Goal: Information Seeking & Learning: Learn about a topic

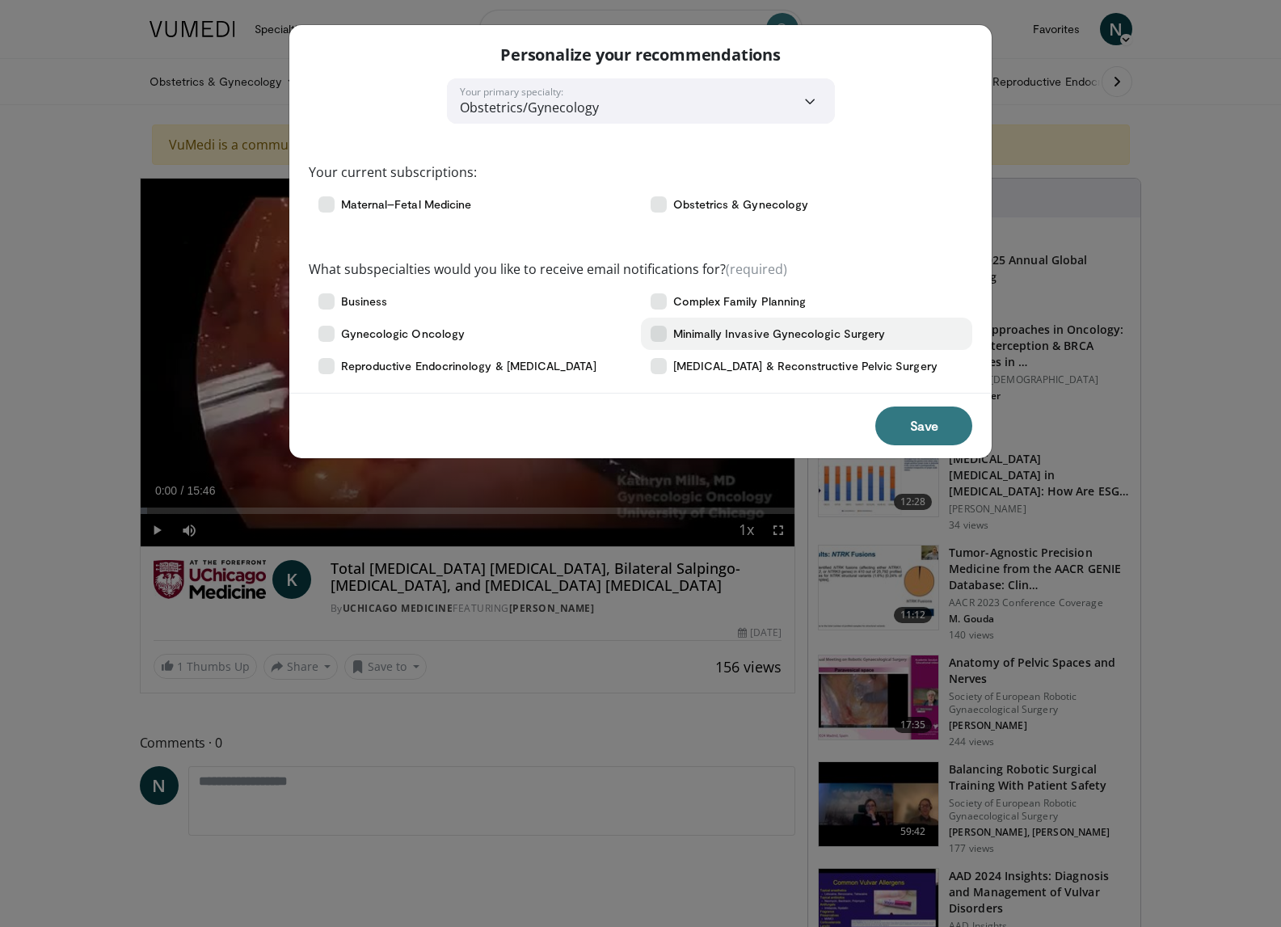
click at [862, 338] on span "Minimally Invasive Gynecologic Surgery" at bounding box center [779, 334] width 212 height 16
click at [909, 420] on button "Save" at bounding box center [923, 425] width 97 height 39
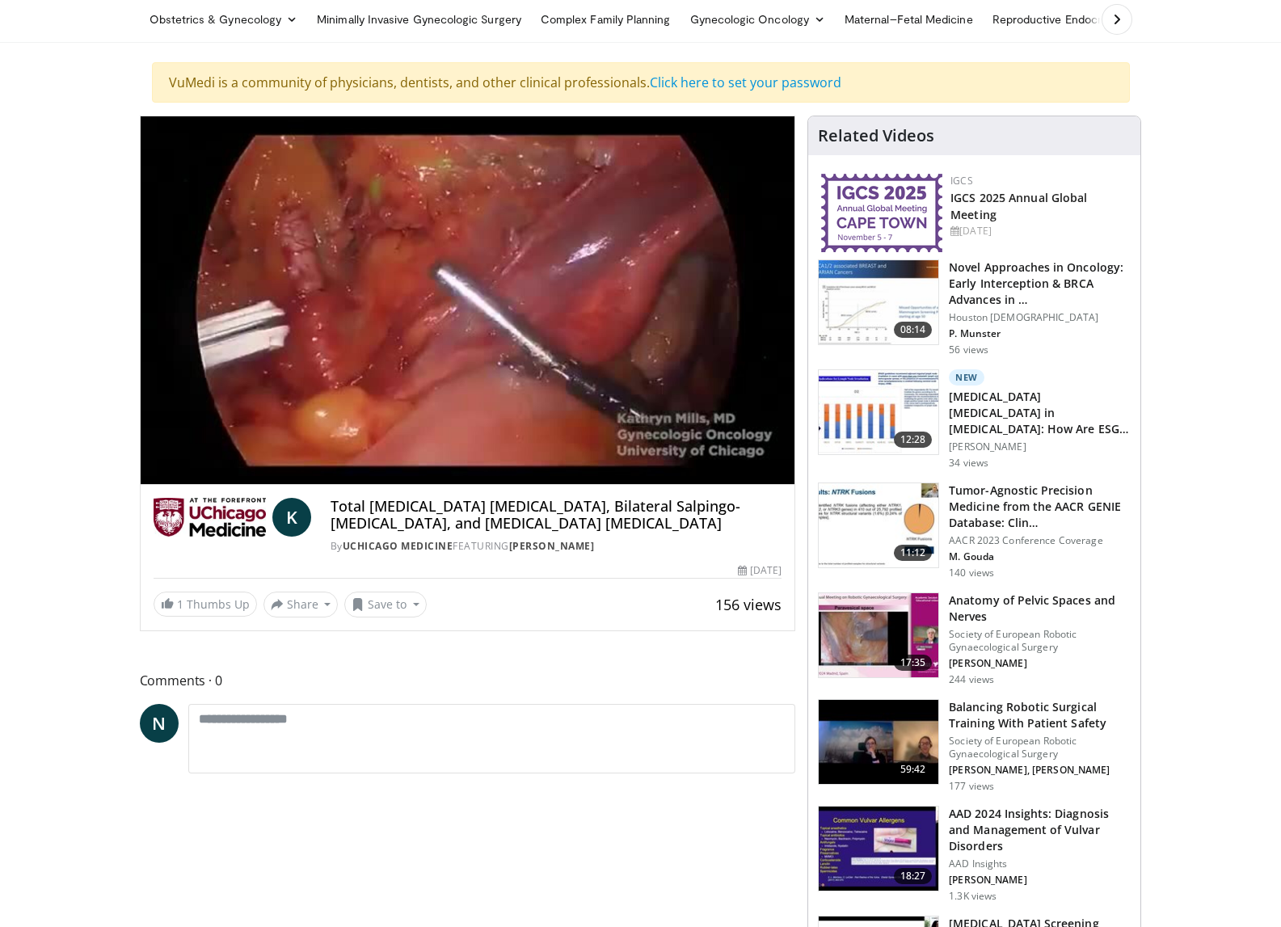
scroll to position [34, 0]
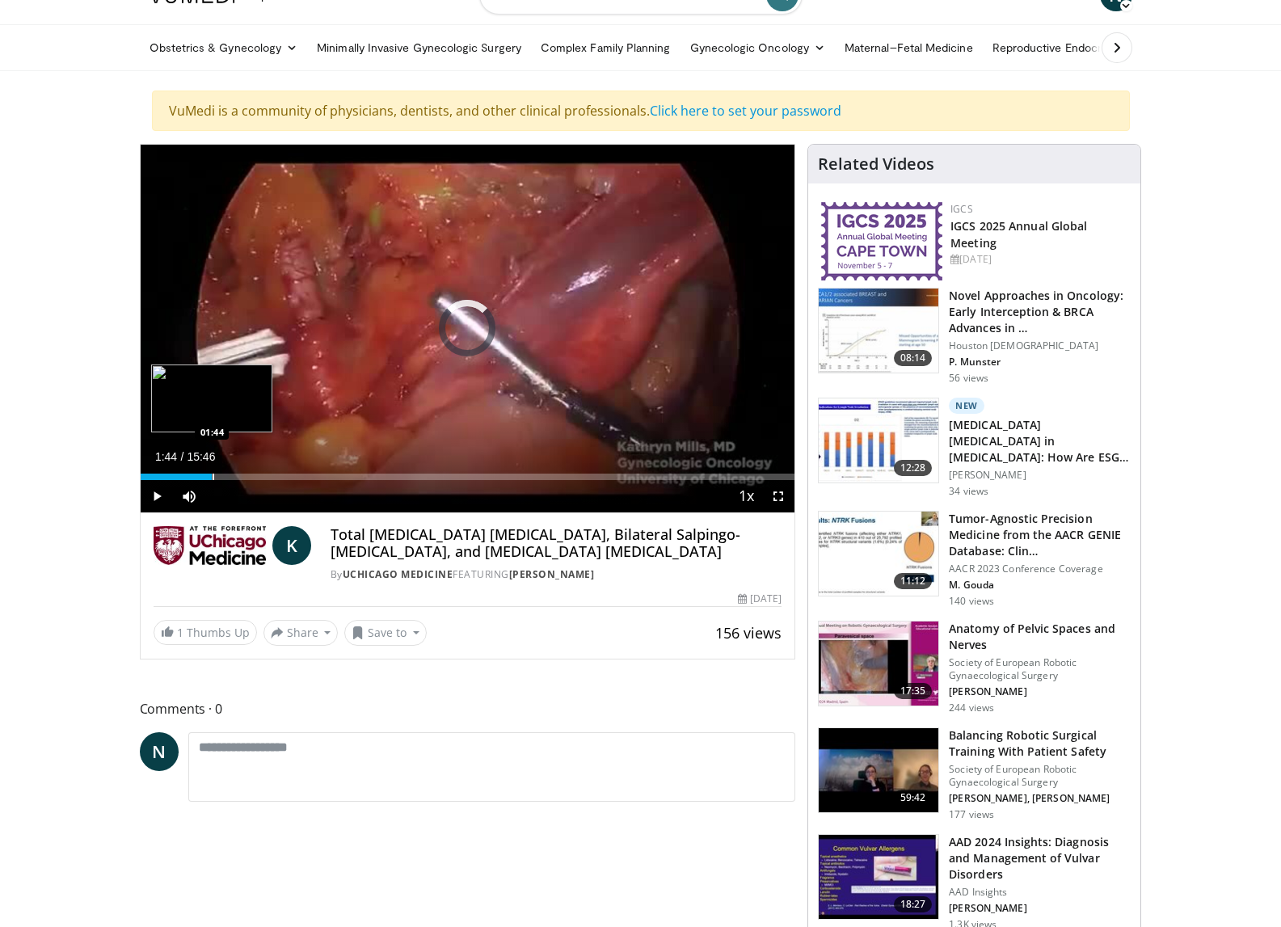
click at [212, 473] on div "Progress Bar" at bounding box center [213, 476] width 2 height 6
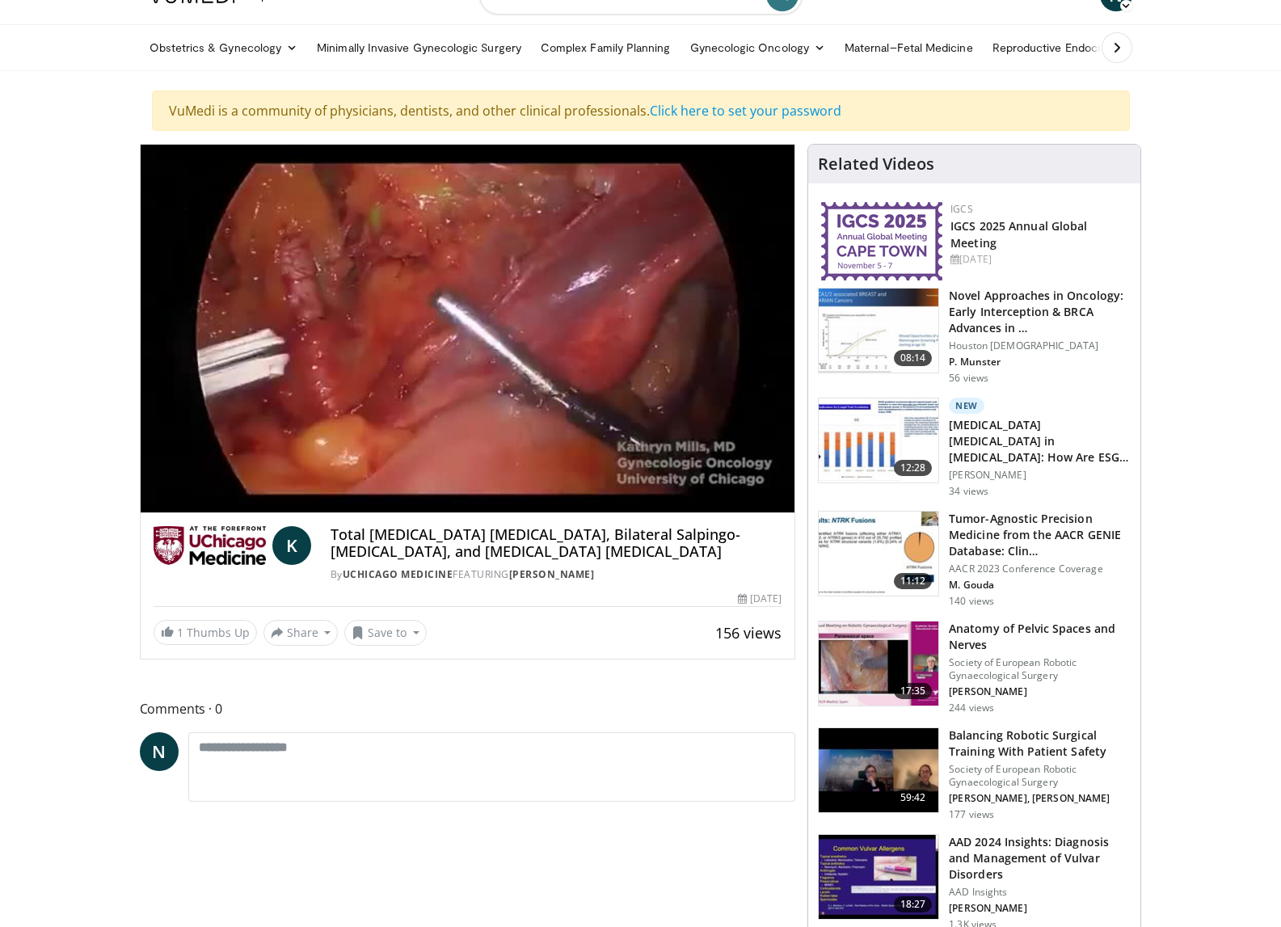
click at [288, 475] on video-js "**********" at bounding box center [468, 329] width 654 height 368
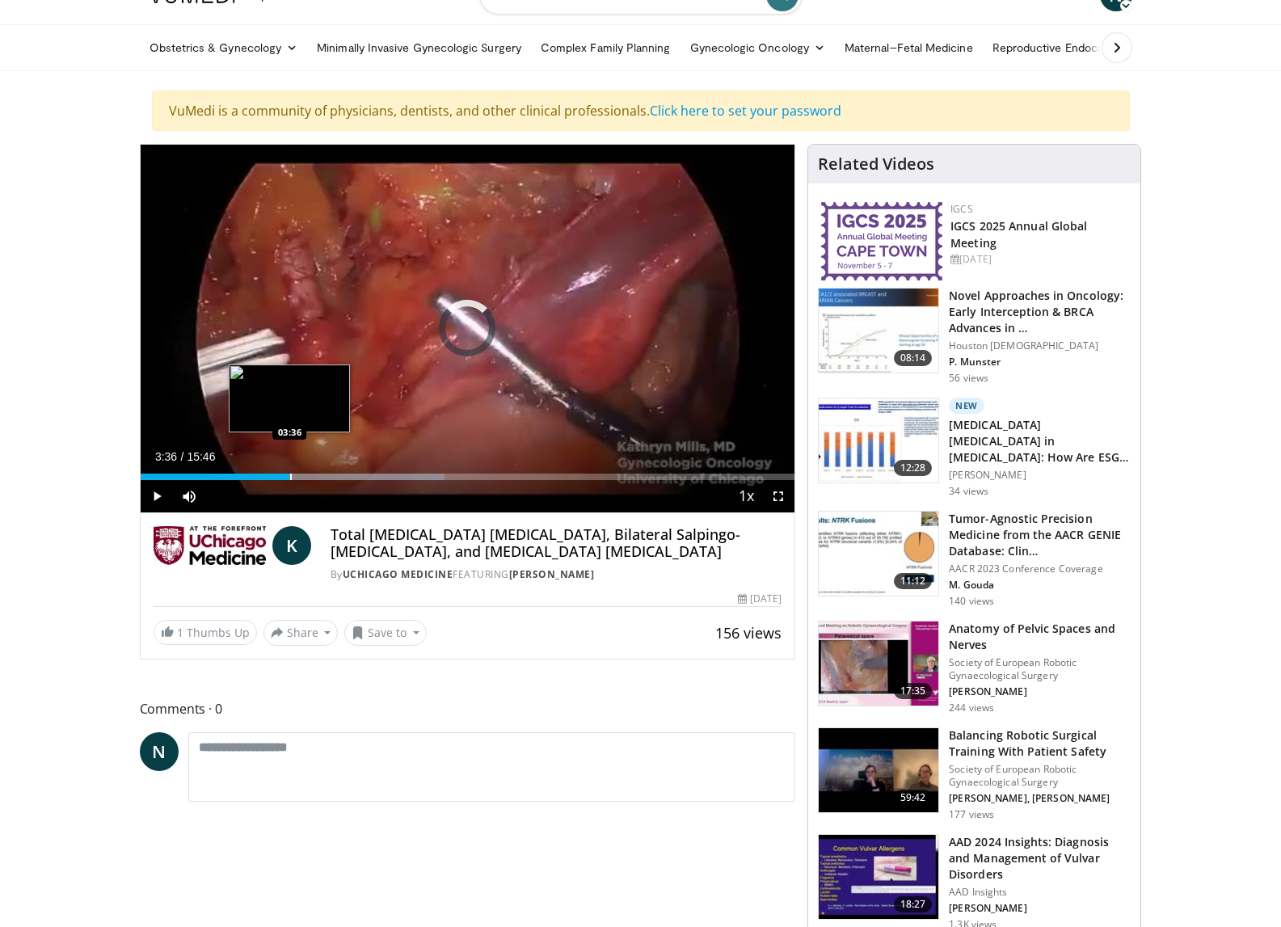
click at [290, 477] on div "Progress Bar" at bounding box center [291, 476] width 2 height 6
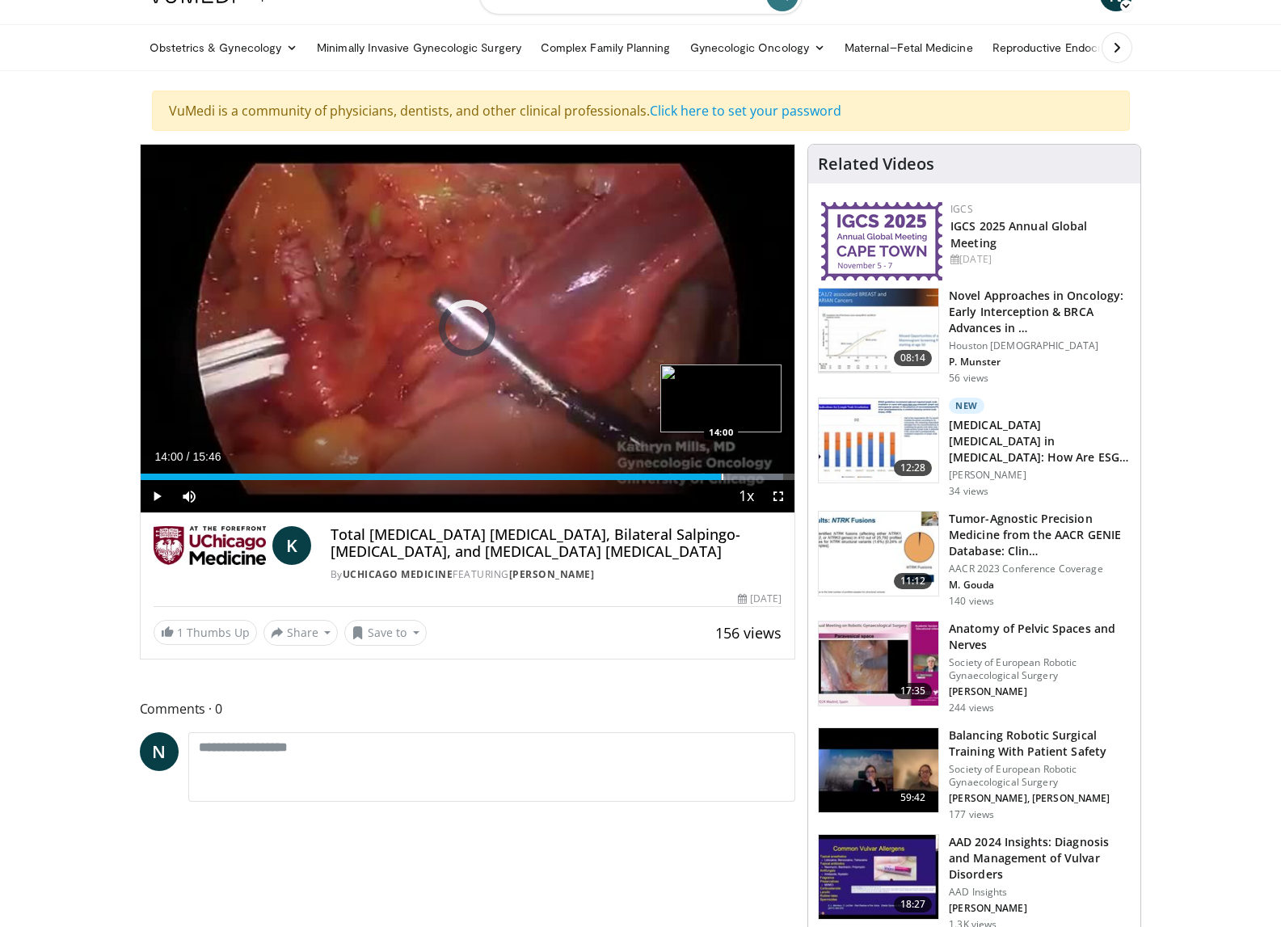
click at [721, 474] on div "Progress Bar" at bounding box center [722, 476] width 2 height 6
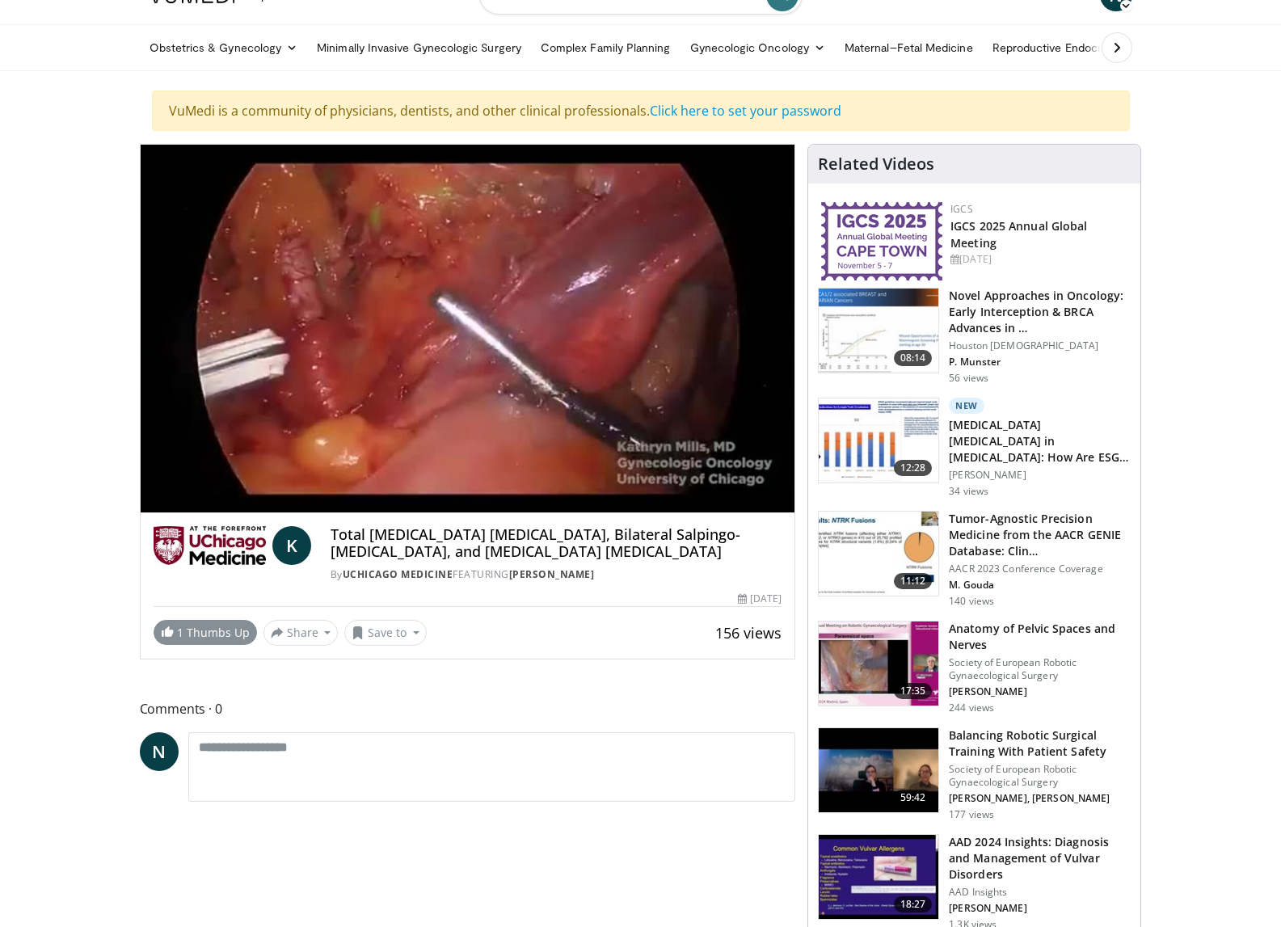
click at [175, 627] on link "1 Thumbs Up" at bounding box center [205, 632] width 103 height 25
